Goal: Consume media (video, audio): Consume media (video, audio)

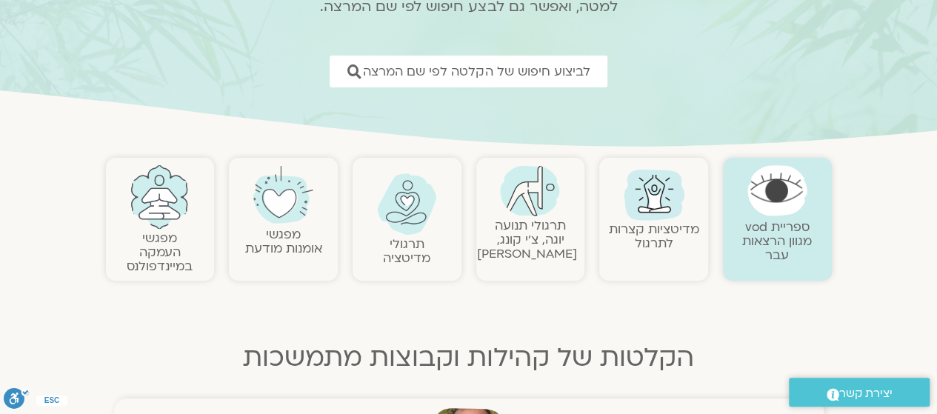
scroll to position [185, 0]
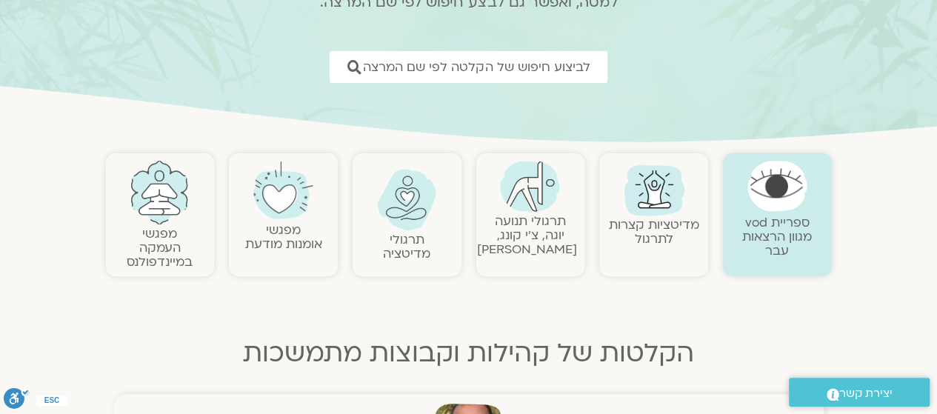
click at [173, 235] on link "מפגשי העמקה במיינדפולנס" at bounding box center [160, 247] width 66 height 45
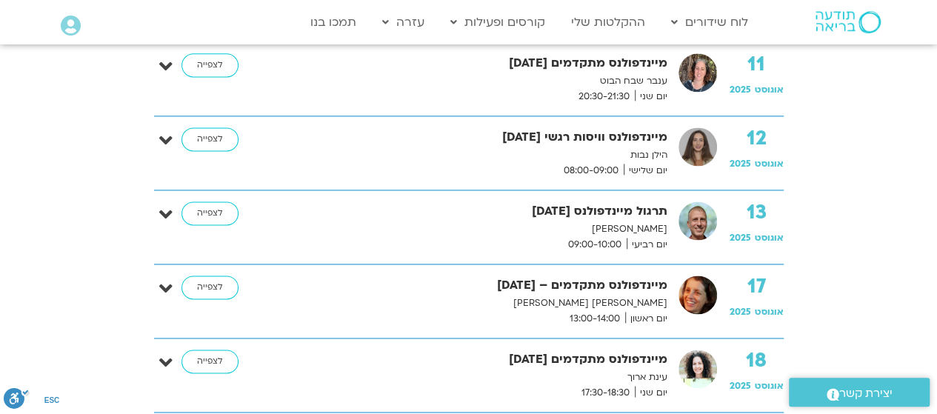
scroll to position [986, 0]
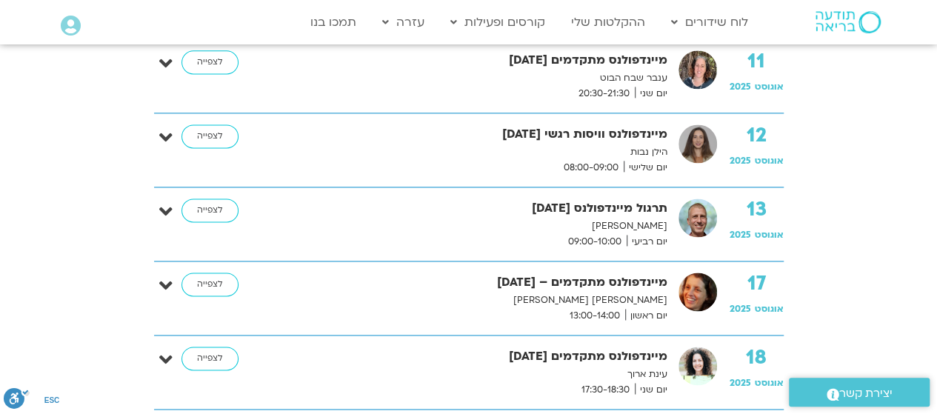
click at [685, 217] on img at bounding box center [698, 218] width 39 height 39
click at [618, 234] on span "09:00-10:00" at bounding box center [595, 242] width 64 height 16
click at [643, 224] on p "[PERSON_NAME]" at bounding box center [473, 227] width 389 height 16
click at [219, 212] on link "לצפייה" at bounding box center [210, 211] width 57 height 24
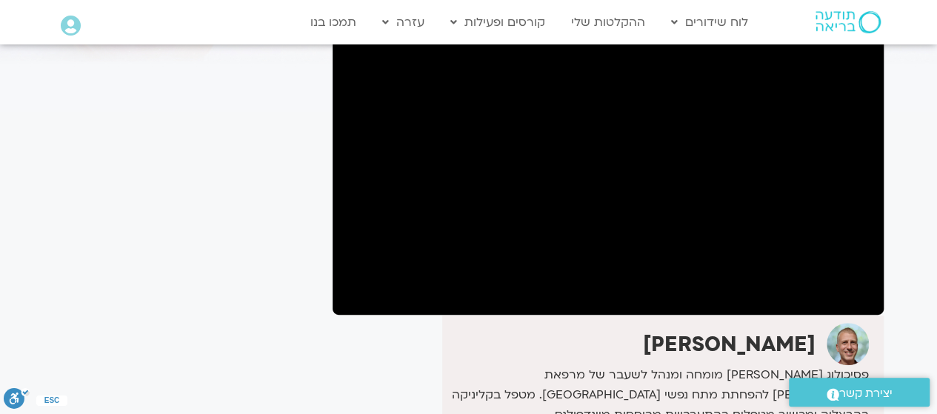
scroll to position [147, 0]
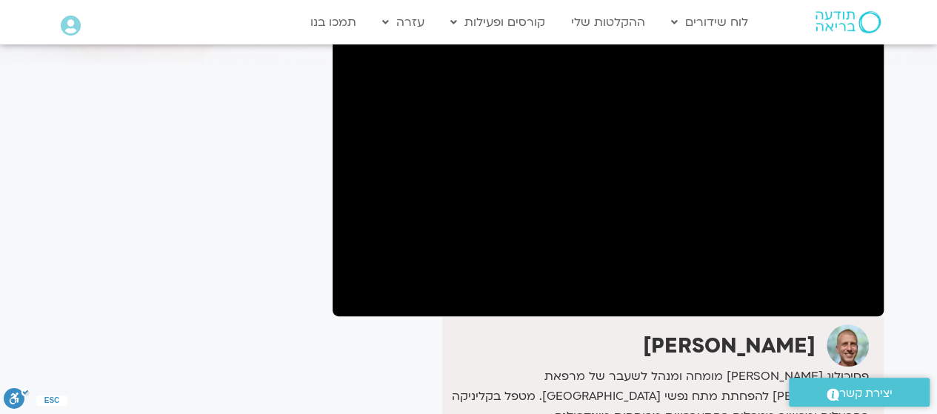
click at [824, 381] on link ".st0{fill:#FFFFFF;} יצירת קשר" at bounding box center [859, 392] width 141 height 29
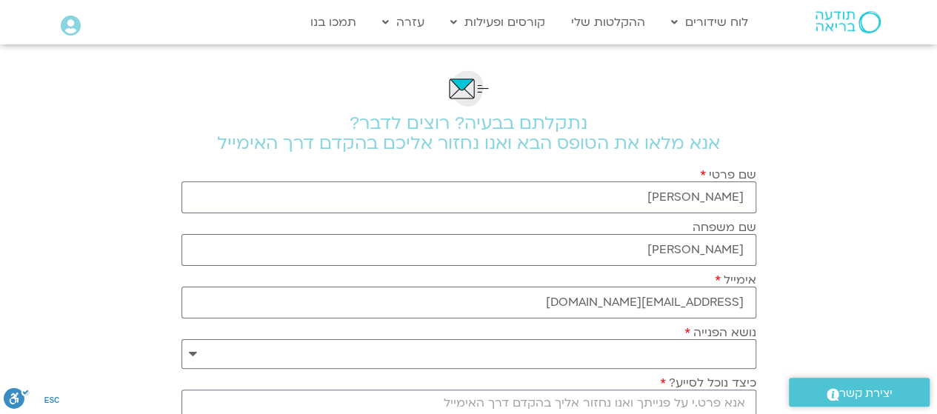
click at [810, 109] on section "**********" at bounding box center [468, 378] width 937 height 668
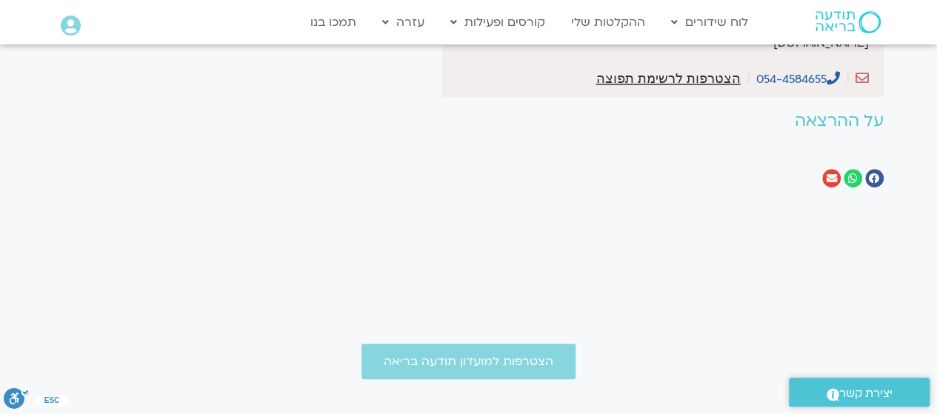
scroll to position [548, 0]
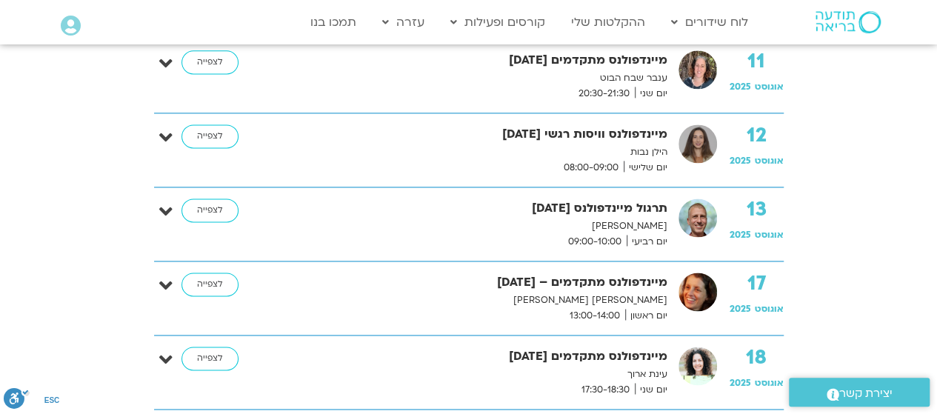
click at [644, 235] on span "יום רביעי" at bounding box center [647, 242] width 41 height 16
click at [219, 205] on link "לצפייה" at bounding box center [210, 211] width 57 height 24
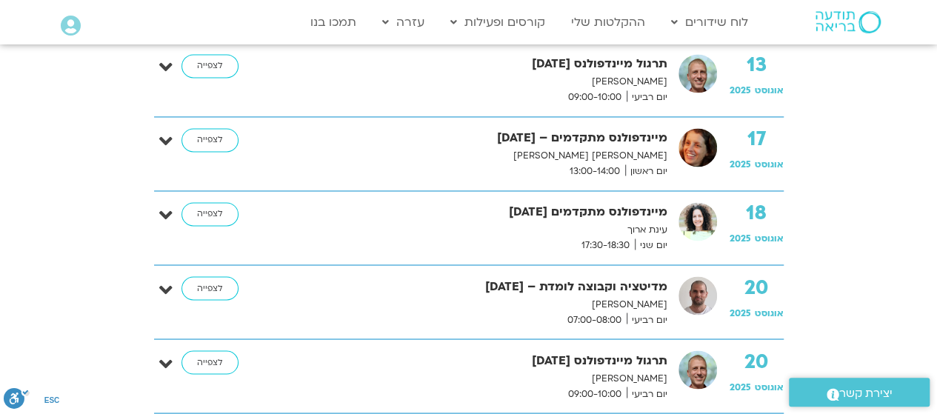
scroll to position [1130, 0]
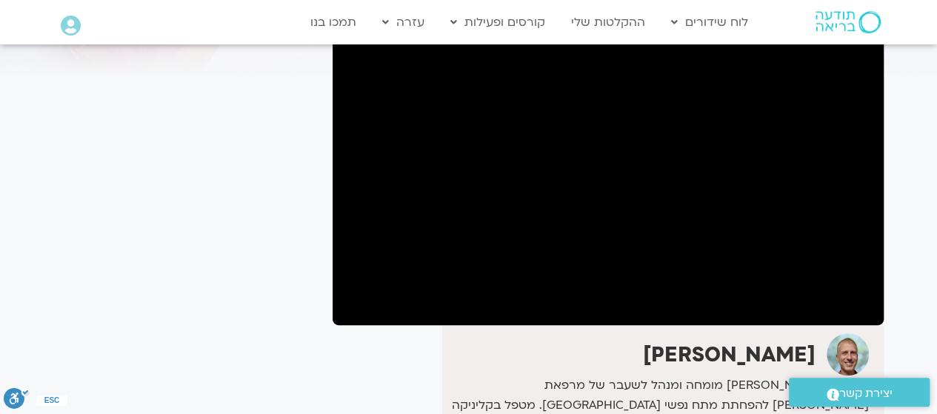
scroll to position [141, 0]
